Goal: Transaction & Acquisition: Purchase product/service

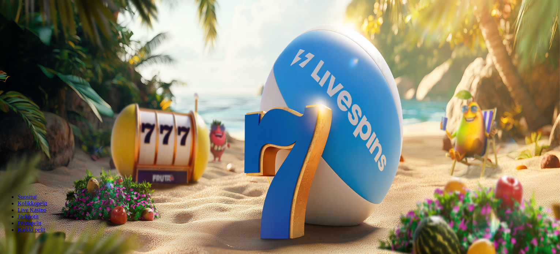
click at [42, 29] on span "Kirjaudu" at bounding box center [51, 26] width 18 height 5
click at [38, 121] on span "Palkkiot" at bounding box center [28, 117] width 17 height 5
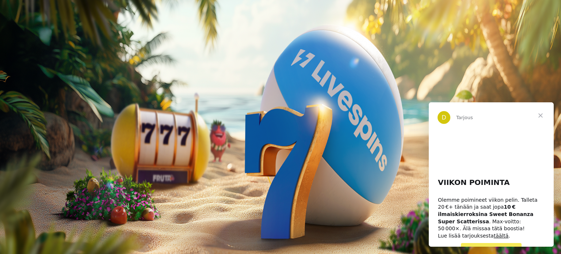
scroll to position [10, 0]
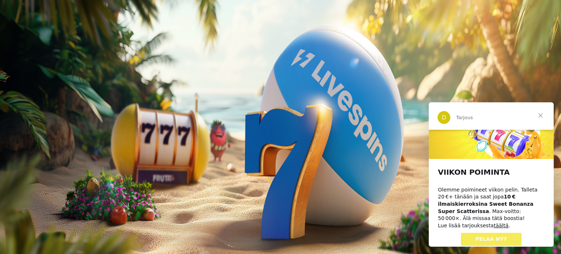
click at [487, 236] on span "PELAA NYT" at bounding box center [492, 239] width 32 height 6
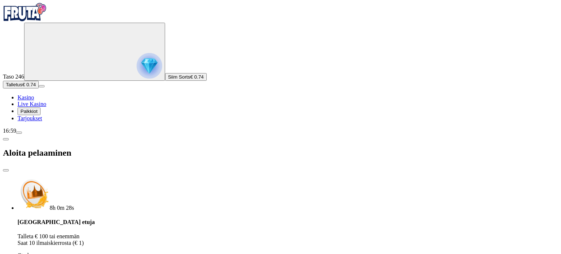
click at [199, 219] on div "Talletuksella etuja Talleta € 100 tai enemmän Saat 10 ilmaiskierrosta (€ 1) Ota…" at bounding box center [288, 242] width 541 height 46
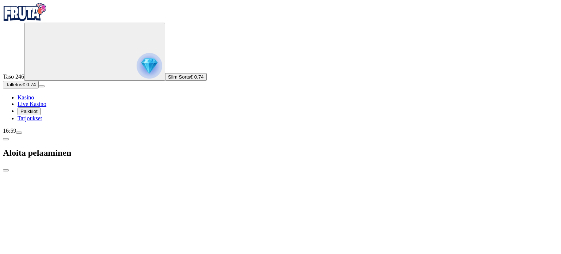
click at [38, 114] on span "Palkkiot" at bounding box center [28, 111] width 17 height 5
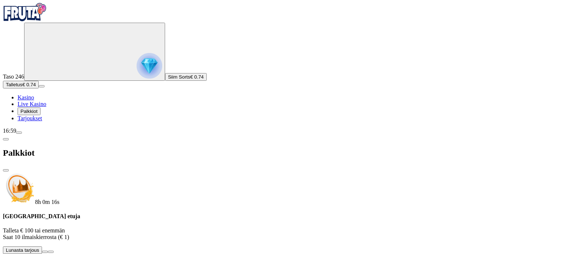
click at [22, 87] on span "Talletus" at bounding box center [14, 84] width 16 height 5
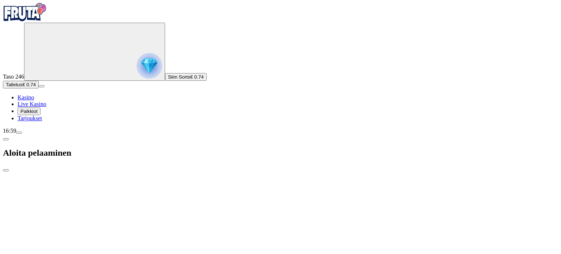
click at [22, 87] on span "Talletus" at bounding box center [14, 84] width 16 height 5
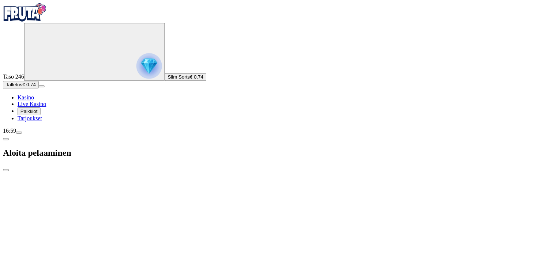
scroll to position [62, 0]
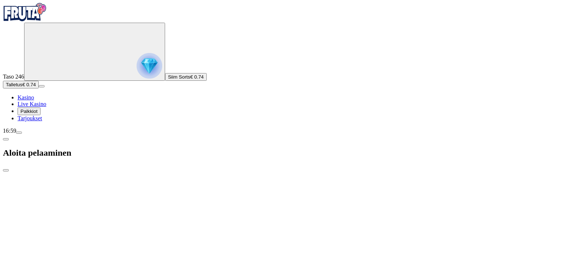
click at [6, 170] on span "close icon" at bounding box center [6, 170] width 0 height 0
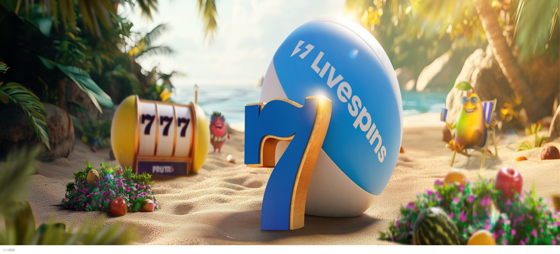
click at [22, 85] on span "Talletus" at bounding box center [14, 82] width 16 height 5
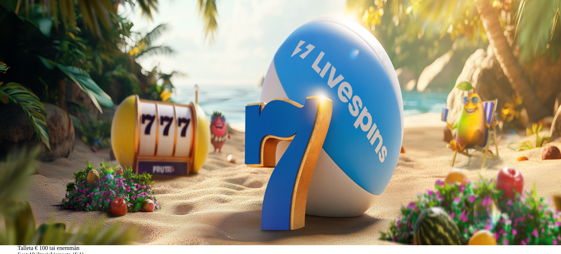
type input "**"
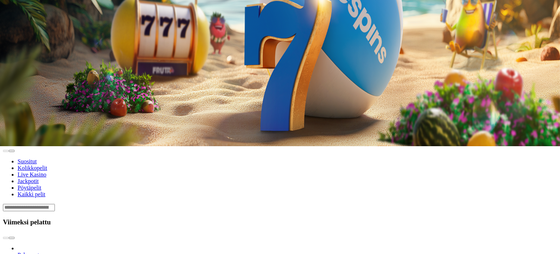
scroll to position [110, 0]
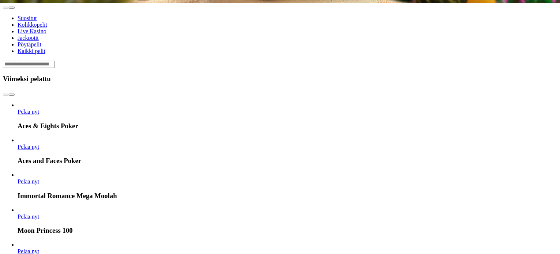
scroll to position [256, 0]
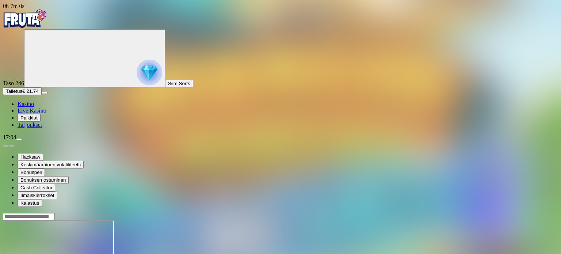
click at [34, 107] on span "Kasino" at bounding box center [26, 104] width 16 height 6
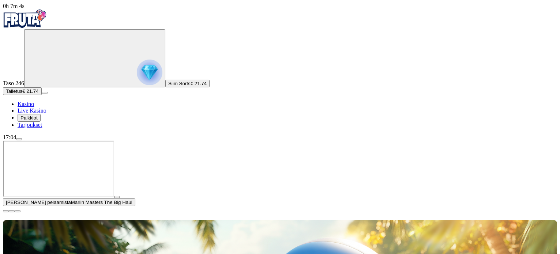
click at [6, 211] on span "close icon" at bounding box center [6, 211] width 0 height 0
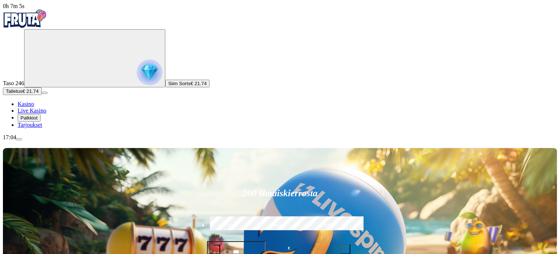
click at [37, 121] on span "Palkkiot" at bounding box center [28, 117] width 17 height 5
